Goal: Book appointment/travel/reservation

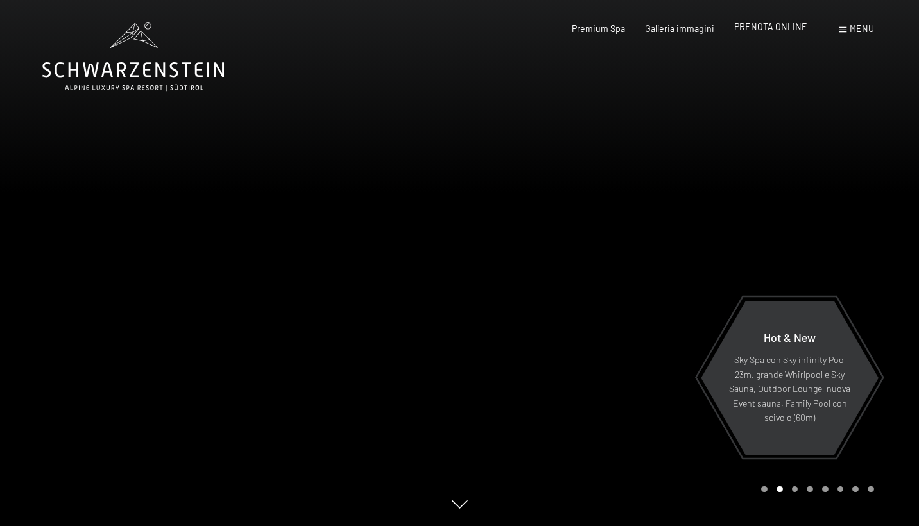
click at [755, 25] on span "PRENOTA ONLINE" at bounding box center [770, 26] width 73 height 11
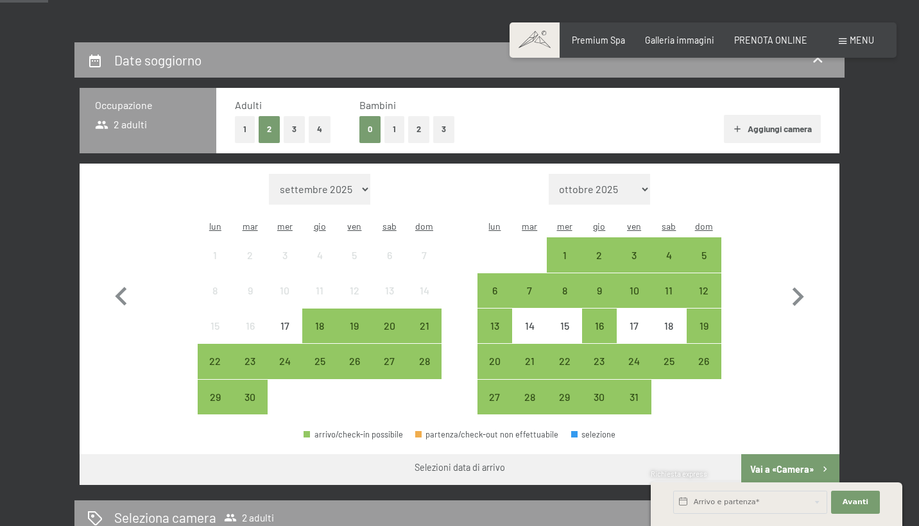
scroll to position [248, 0]
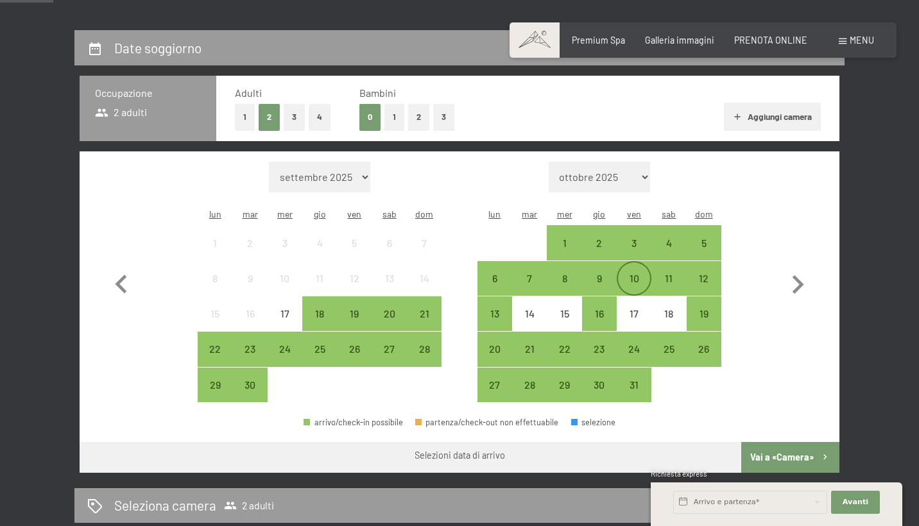
click at [634, 273] on div "10" at bounding box center [634, 289] width 32 height 32
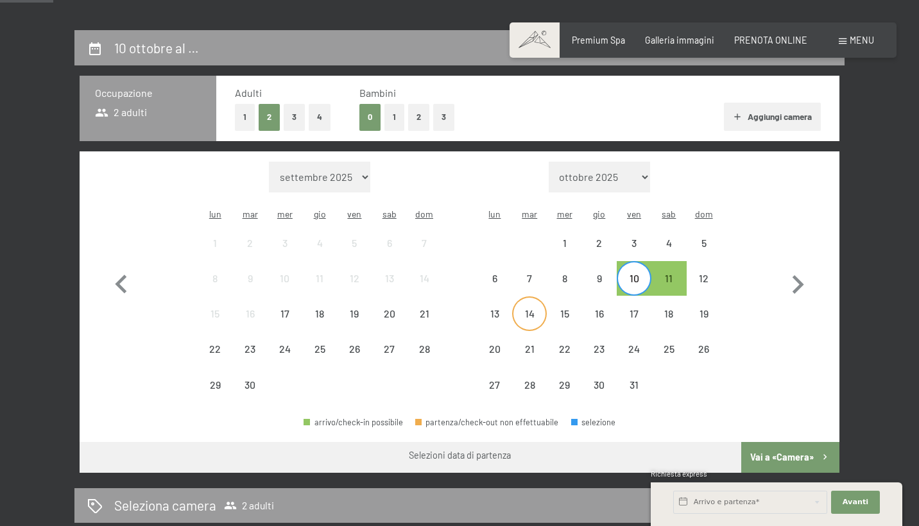
click at [525, 309] on div "14" at bounding box center [530, 325] width 32 height 32
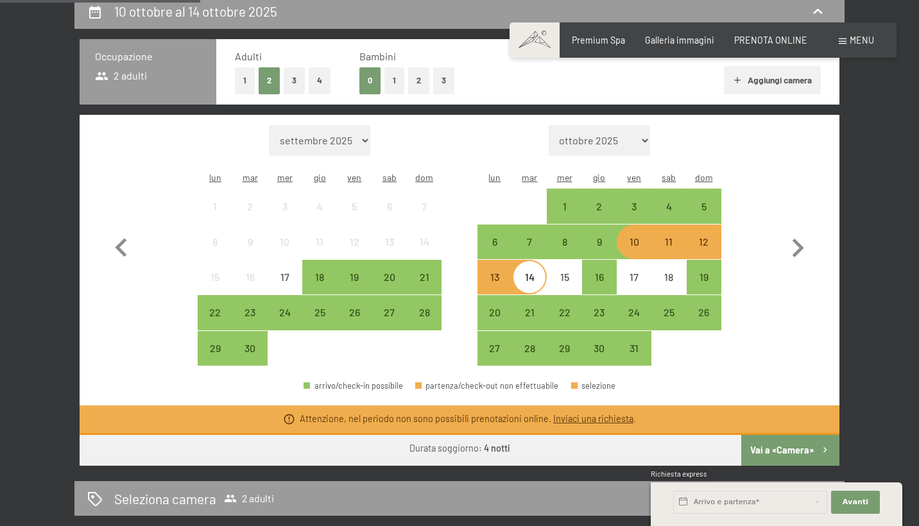
scroll to position [287, 0]
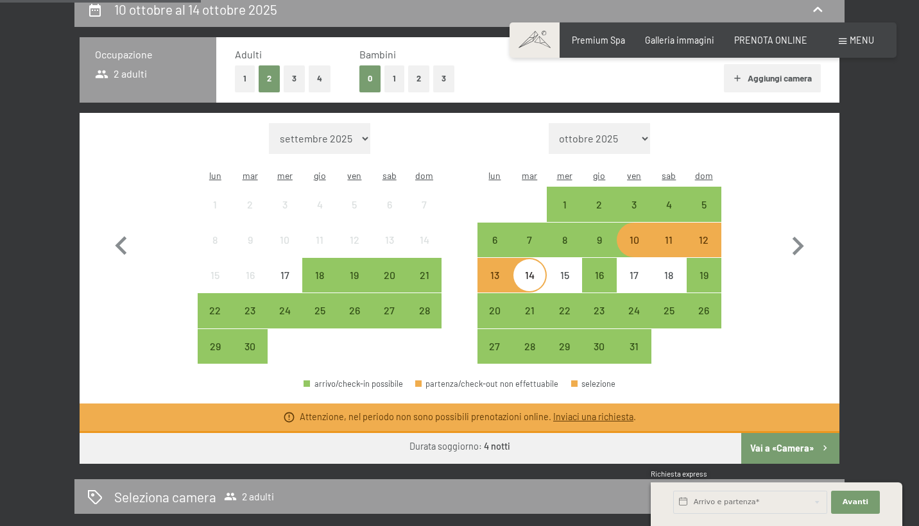
click at [574, 411] on link "Inviaci una richiesta" at bounding box center [593, 416] width 80 height 11
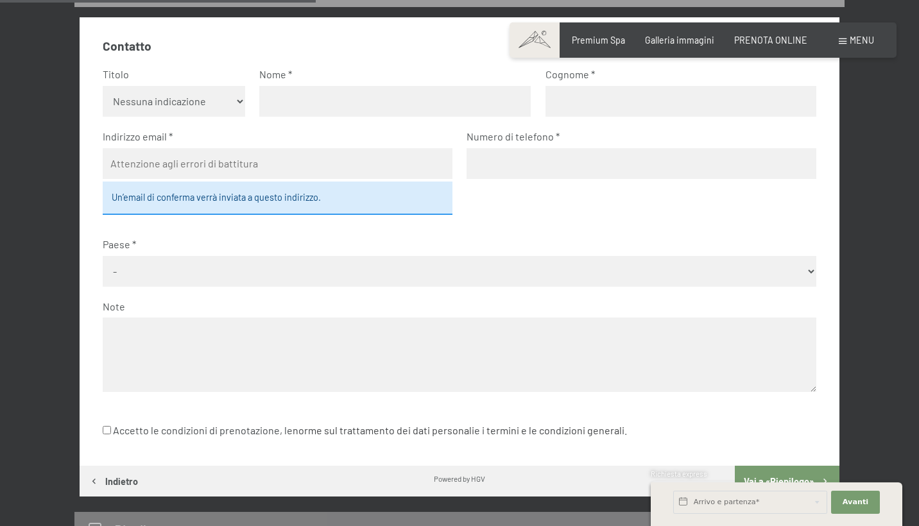
scroll to position [408, 0]
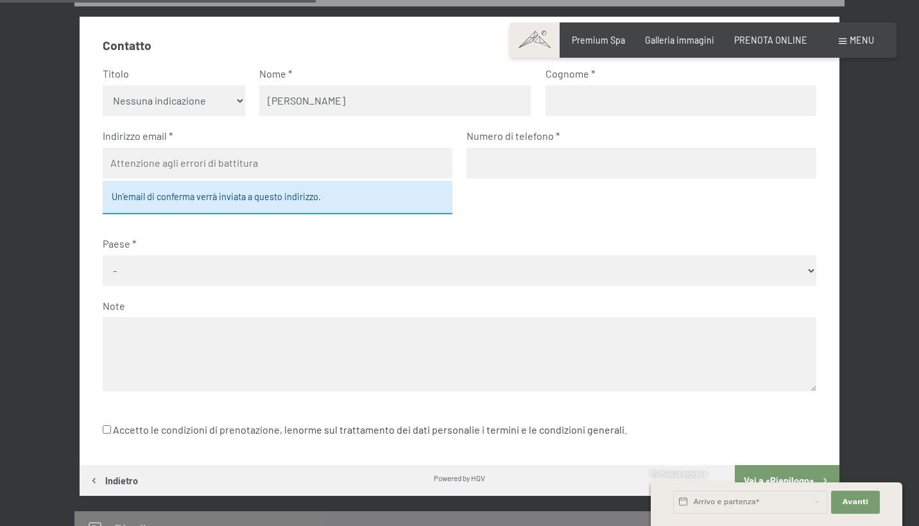
type input "elisa"
type input "raineri"
type input "elisaraineri@virgilio.it"
type input "3338951588"
select select "ITA"
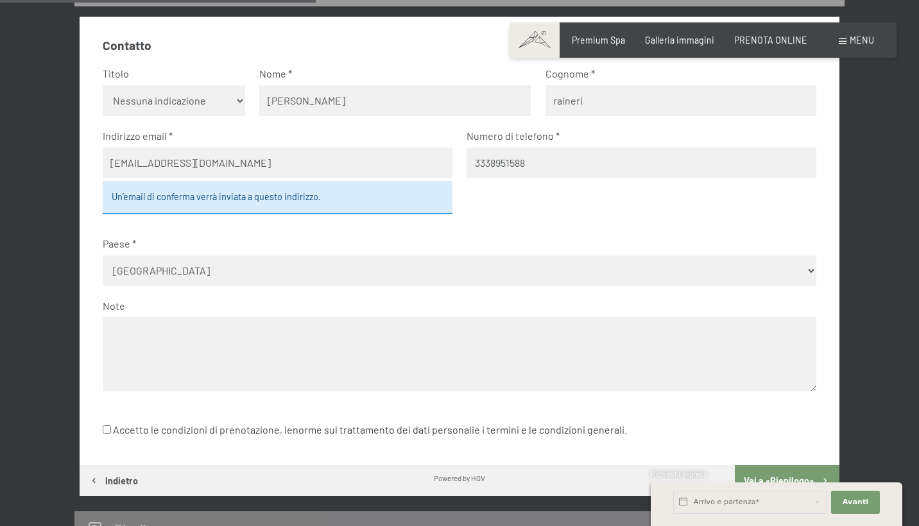
click at [147, 327] on textarea at bounding box center [460, 354] width 714 height 74
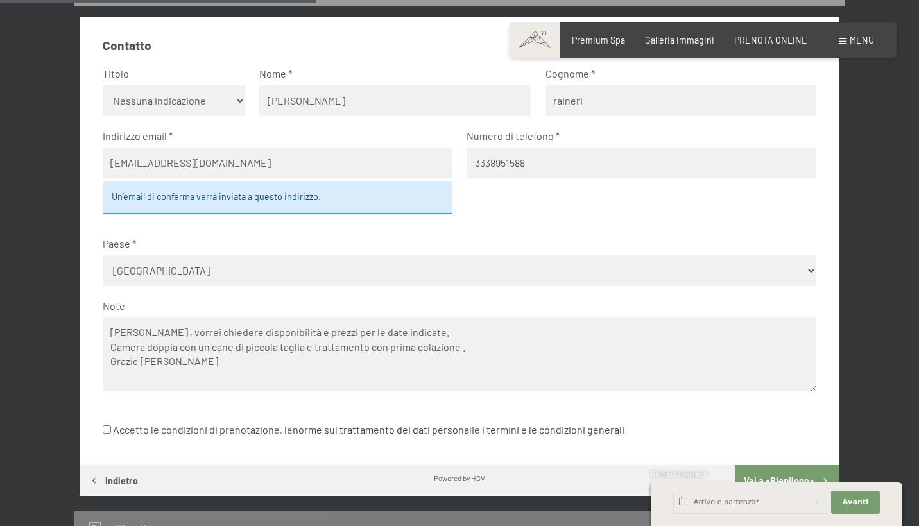
type textarea "Buongiorno , vorrei chiedere disponibilità e prezzi per le date indicate. Camer…"
click at [106, 426] on input "Accetto le condizioni di prenotazione, le norme sul trattamento dei dati person…" at bounding box center [107, 430] width 8 height 8
checkbox input "true"
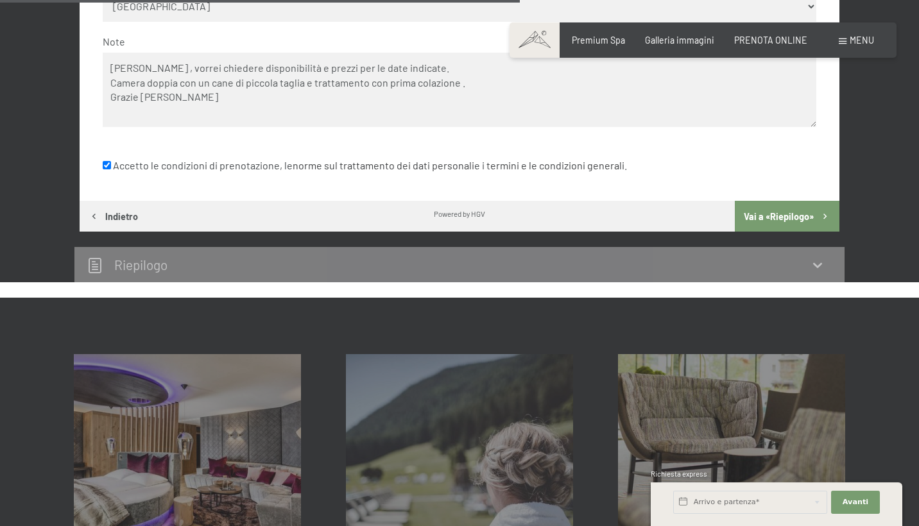
scroll to position [689, 0]
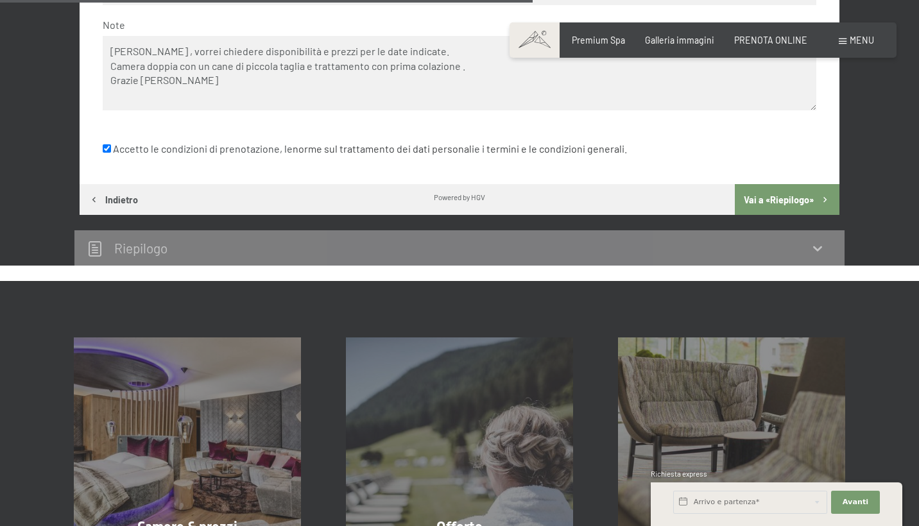
click at [766, 184] on button "Vai a «Riepilogo»" at bounding box center [787, 199] width 105 height 31
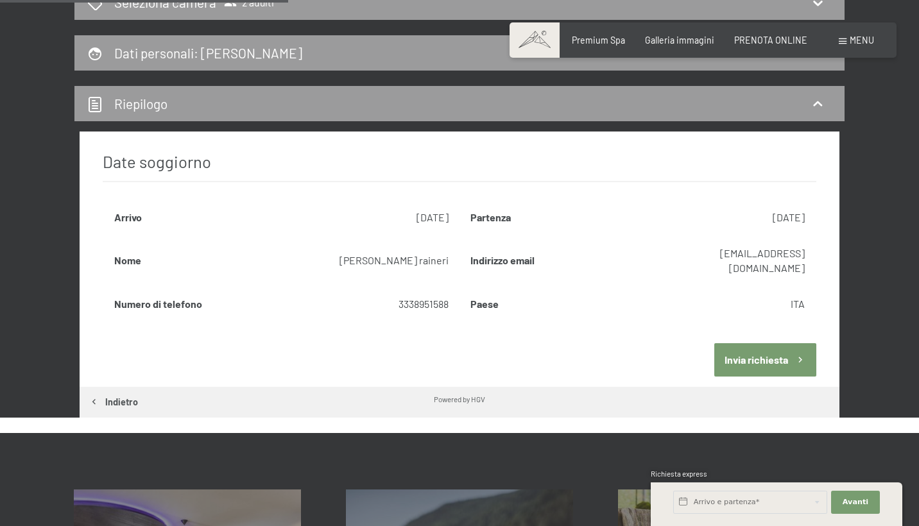
scroll to position [346, 0]
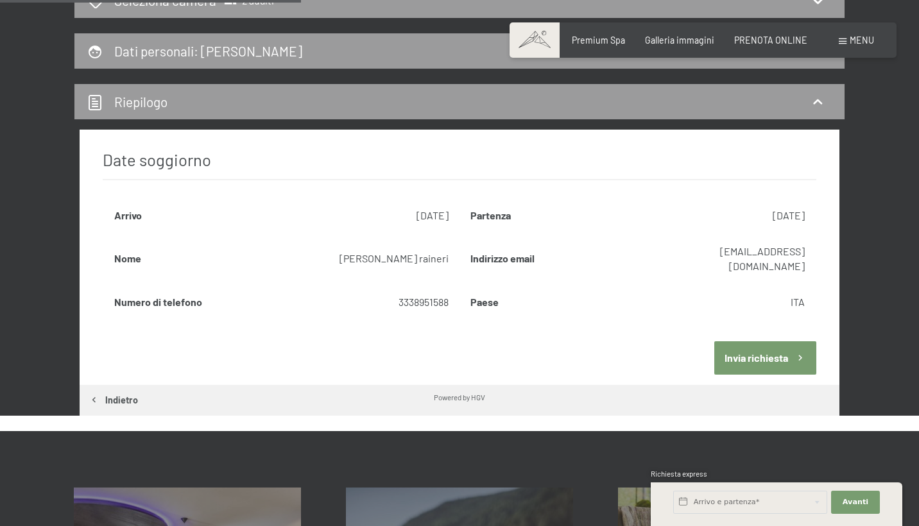
click at [759, 341] on button "Invia richiesta" at bounding box center [765, 357] width 102 height 33
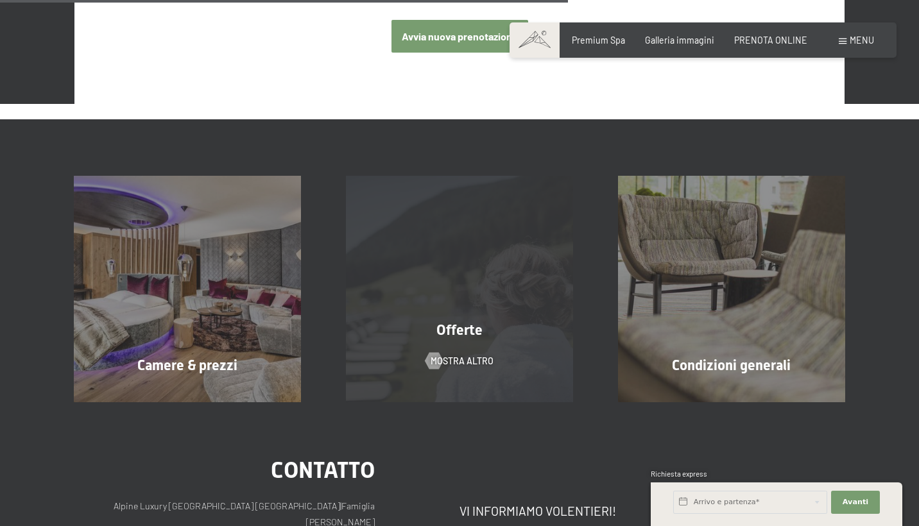
scroll to position [685, 0]
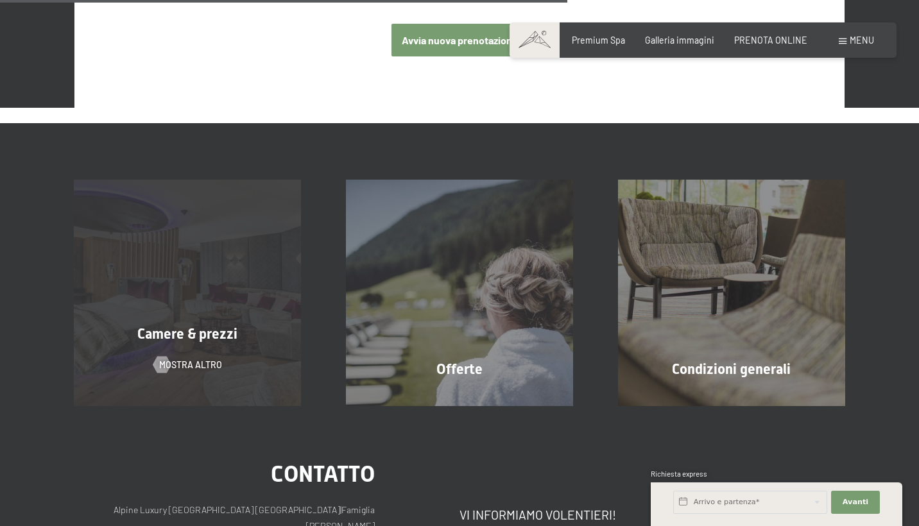
click at [237, 347] on div "Camere & prezzi mostra altro" at bounding box center [187, 293] width 272 height 227
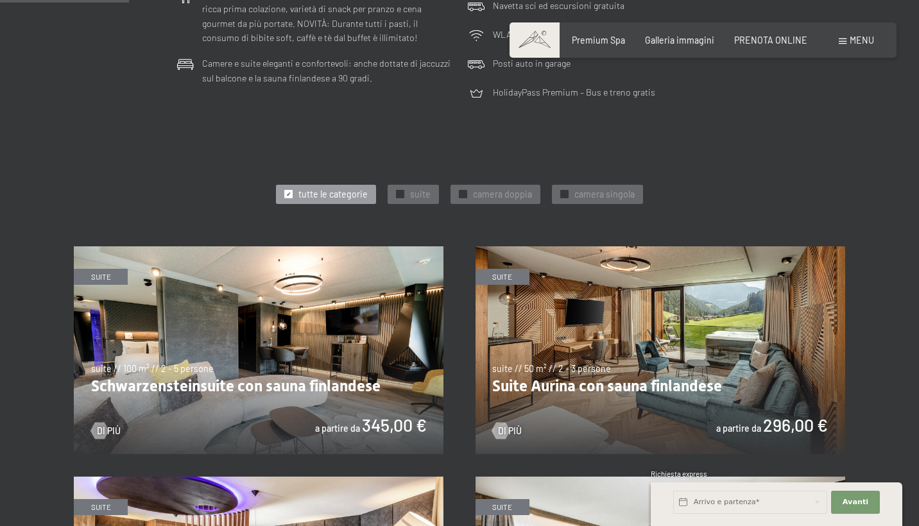
scroll to position [497, 0]
click at [465, 192] on div at bounding box center [463, 193] width 8 height 8
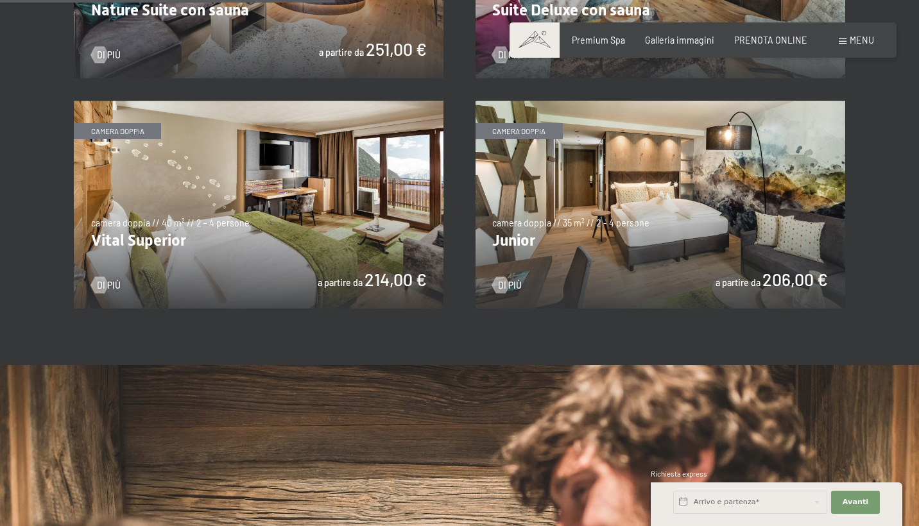
scroll to position [873, 0]
click at [356, 205] on img at bounding box center [259, 204] width 370 height 208
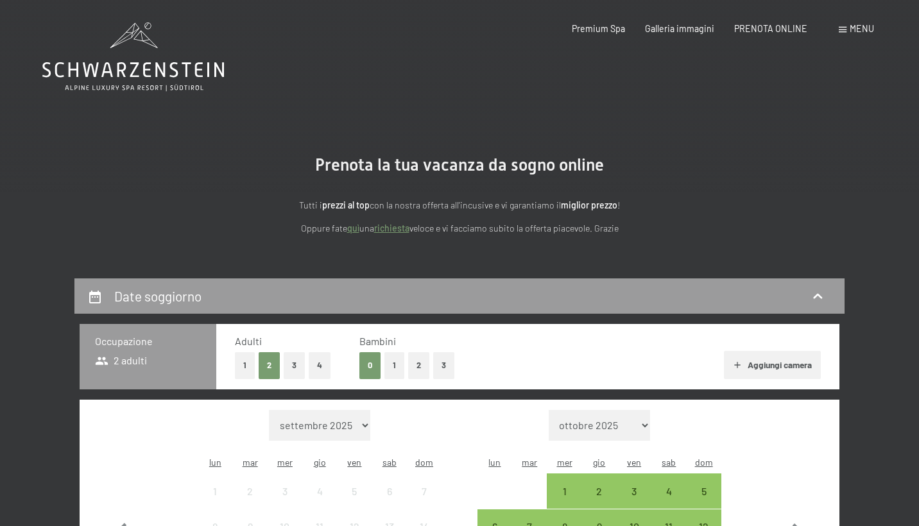
click at [100, 67] on icon at bounding box center [133, 56] width 182 height 69
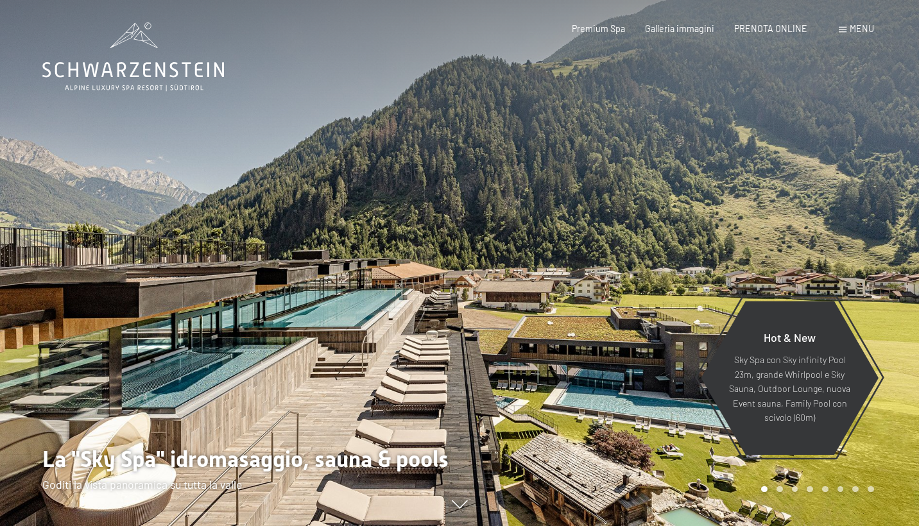
click at [848, 30] on div "Menu" at bounding box center [856, 28] width 35 height 13
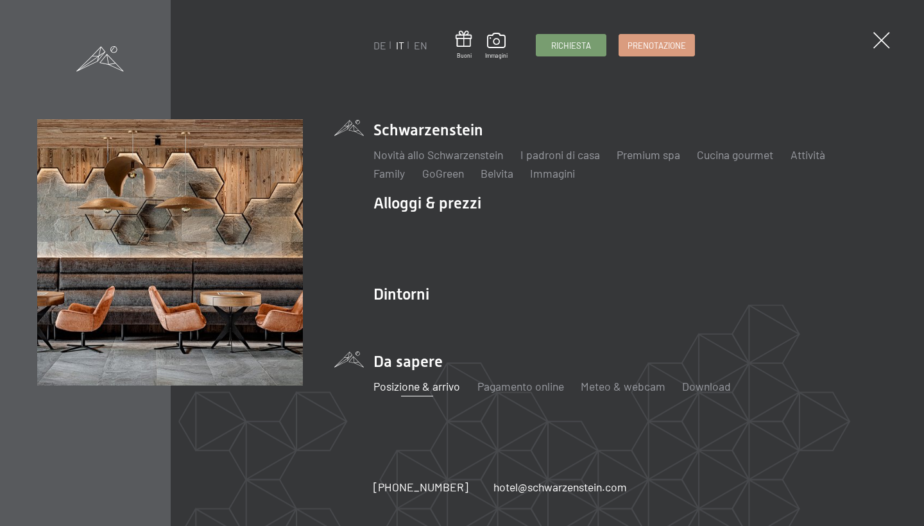
click at [415, 382] on link "Posizione & arrivo" at bounding box center [417, 386] width 87 height 14
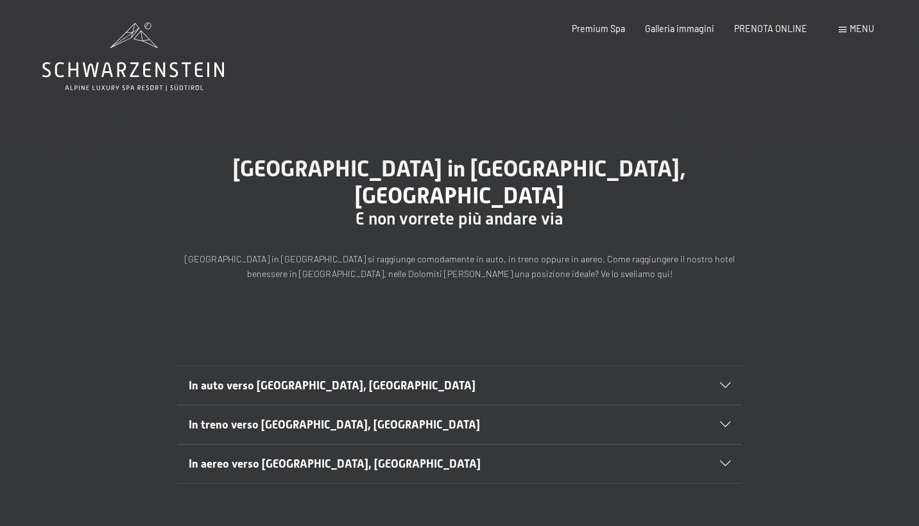
click at [725, 383] on icon at bounding box center [725, 386] width 10 height 6
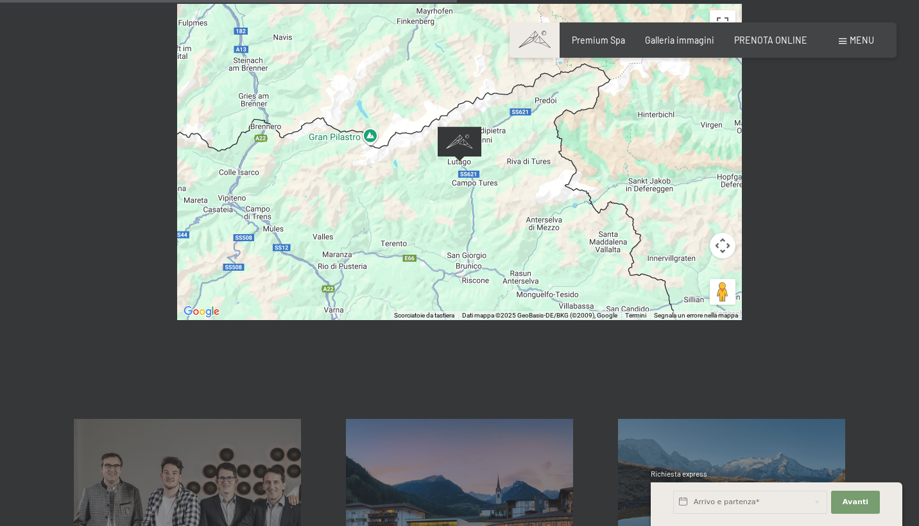
scroll to position [621, 0]
click at [723, 233] on button "Controlli di visualizzazione della mappa" at bounding box center [723, 246] width 26 height 26
click at [662, 265] on button "Sposta in basso" at bounding box center [659, 278] width 26 height 26
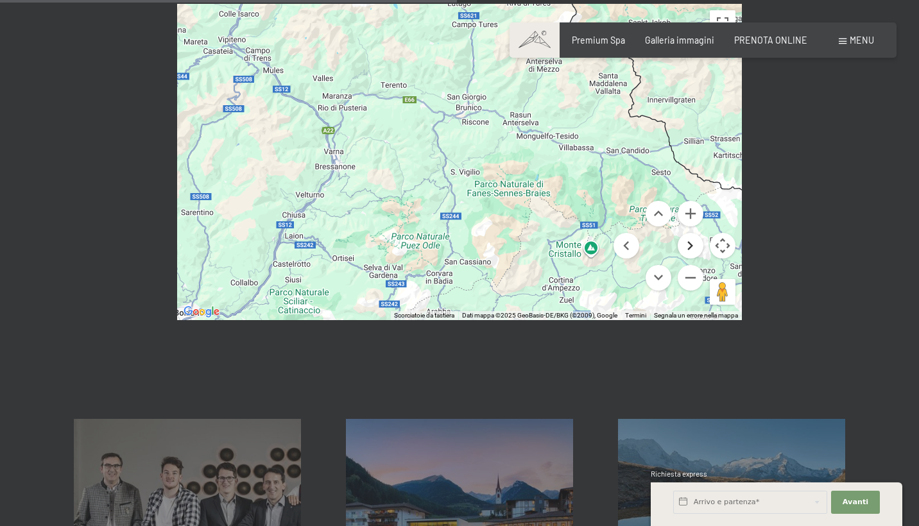
click at [689, 233] on button "Sposta a destra" at bounding box center [691, 246] width 26 height 26
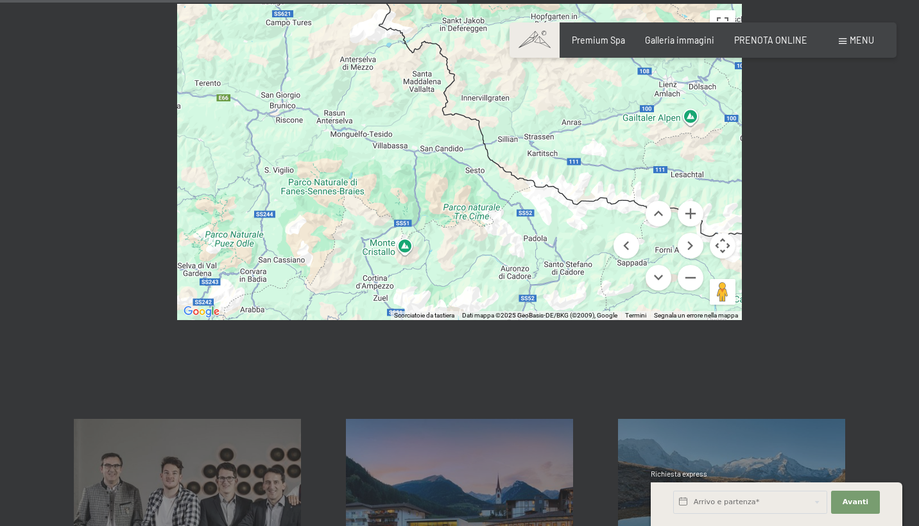
drag, startPoint x: 323, startPoint y: 209, endPoint x: 421, endPoint y: 207, distance: 98.2
click at [421, 207] on div at bounding box center [459, 162] width 565 height 316
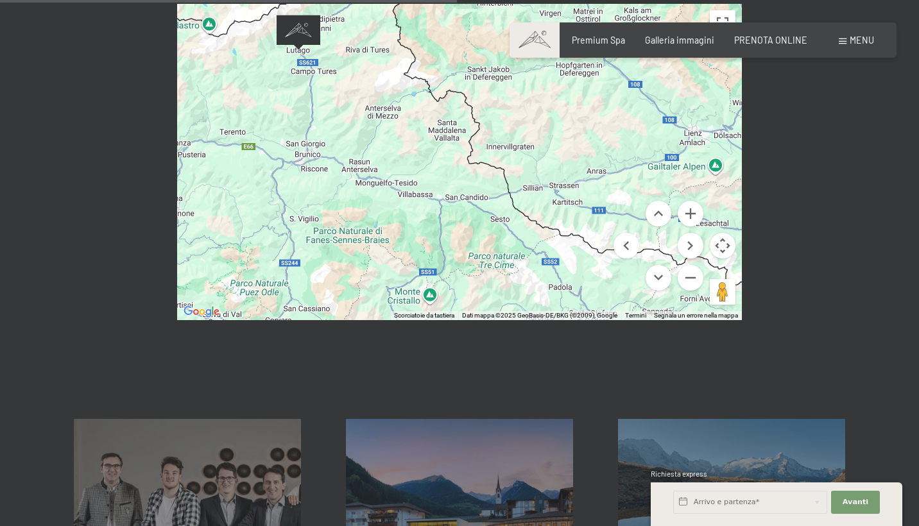
drag, startPoint x: 392, startPoint y: 153, endPoint x: 417, endPoint y: 219, distance: 69.9
click at [417, 219] on div at bounding box center [459, 162] width 565 height 316
click at [462, 173] on div at bounding box center [459, 162] width 565 height 316
click at [448, 170] on div at bounding box center [459, 162] width 565 height 316
